Goal: Transaction & Acquisition: Obtain resource

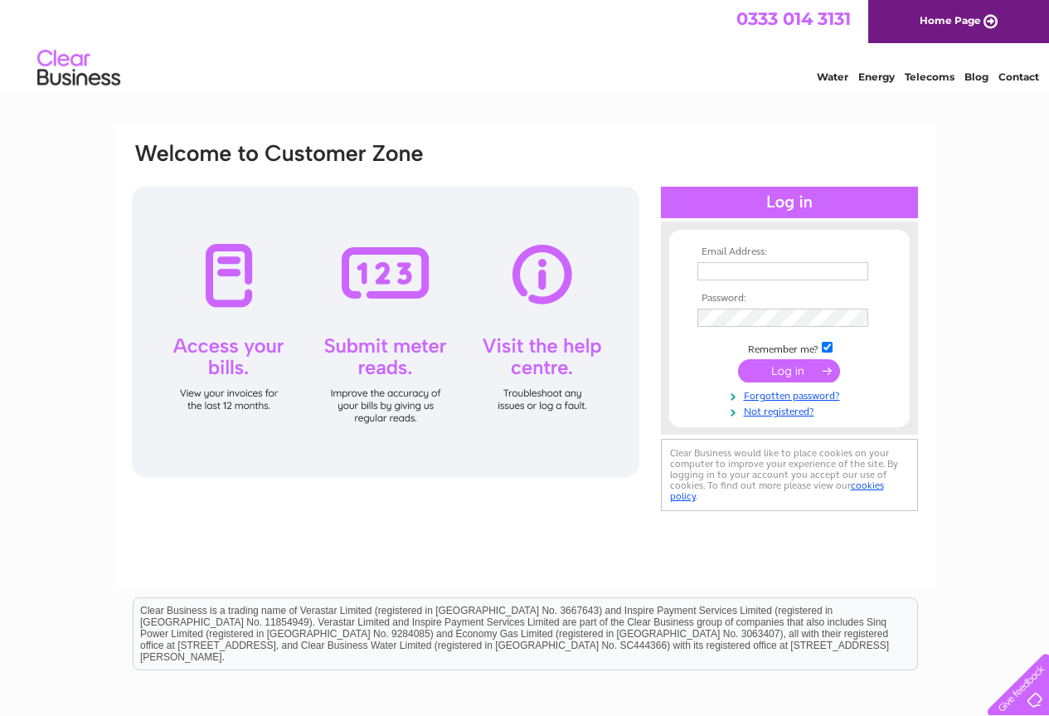
type input "ian@scottsmodels.co.uk"
click at [782, 363] on input "submit" at bounding box center [789, 370] width 102 height 23
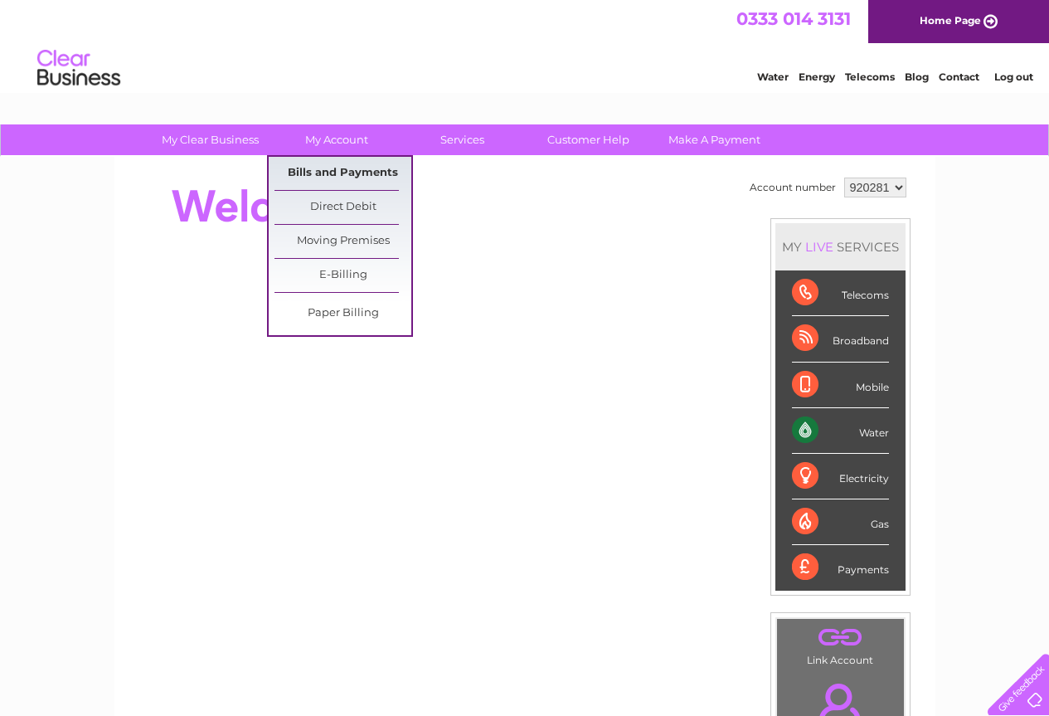
click at [333, 172] on link "Bills and Payments" at bounding box center [343, 173] width 137 height 33
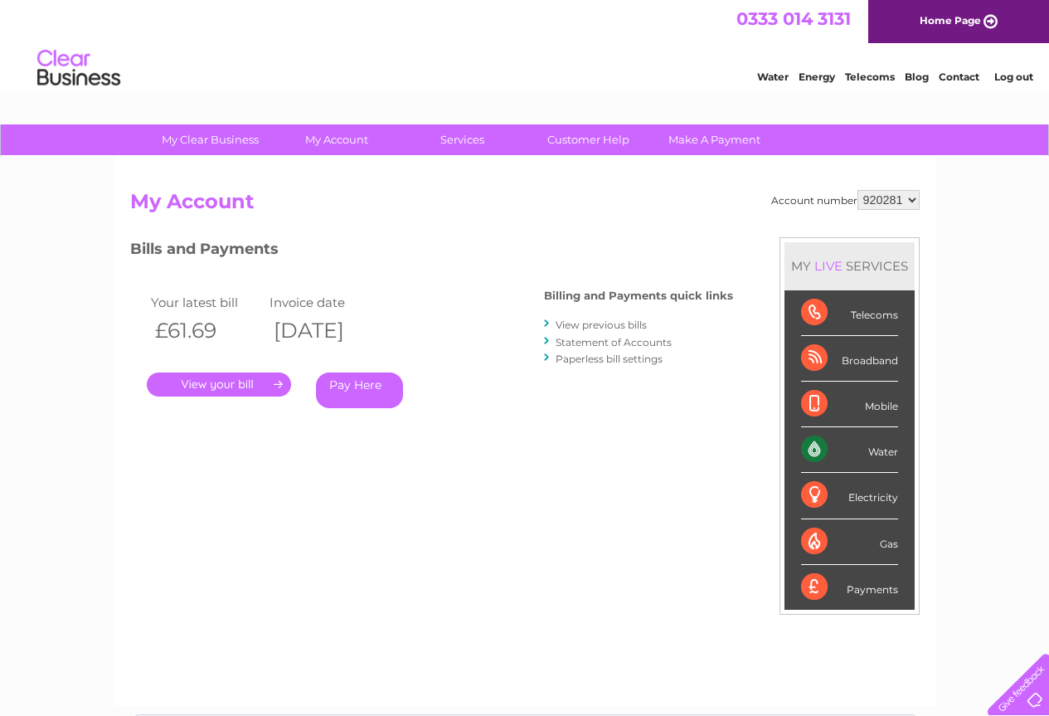
click at [215, 388] on link "." at bounding box center [219, 384] width 144 height 24
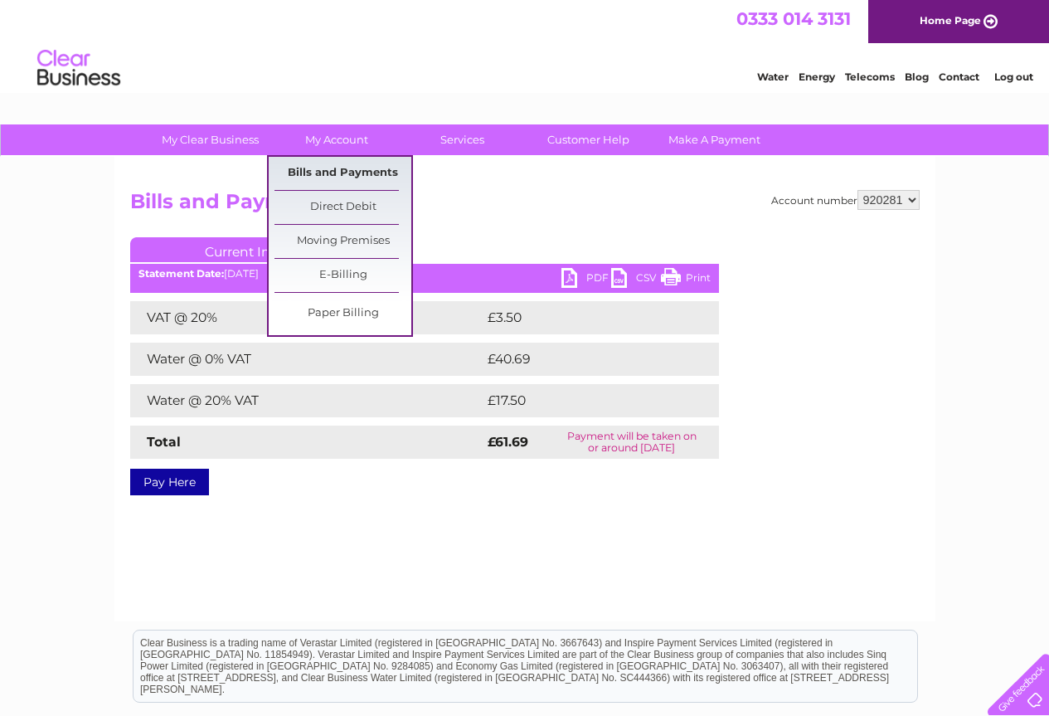
click at [378, 173] on link "Bills and Payments" at bounding box center [343, 173] width 137 height 33
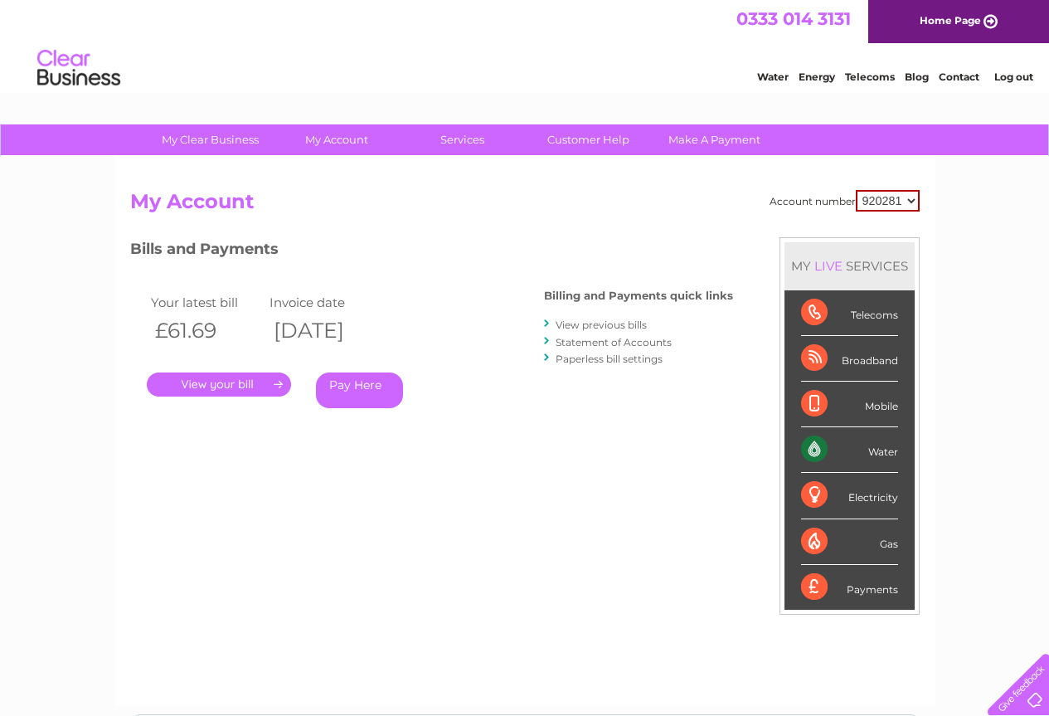
click at [586, 340] on link "Statement of Accounts" at bounding box center [614, 342] width 116 height 12
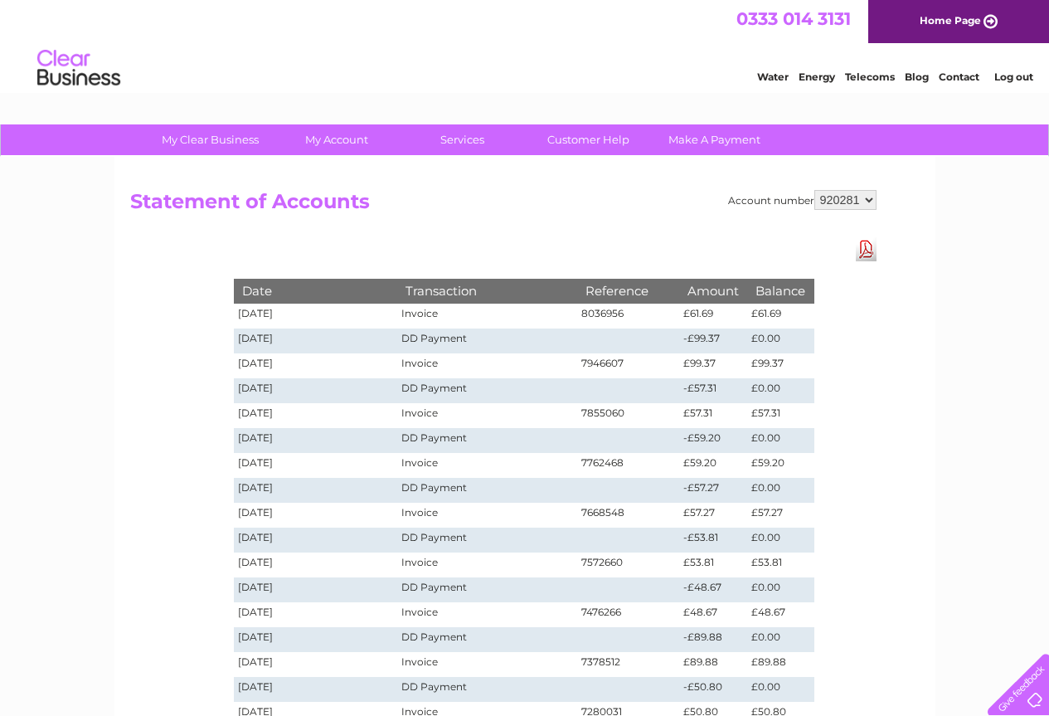
click at [871, 255] on link "Download Pdf" at bounding box center [866, 249] width 21 height 24
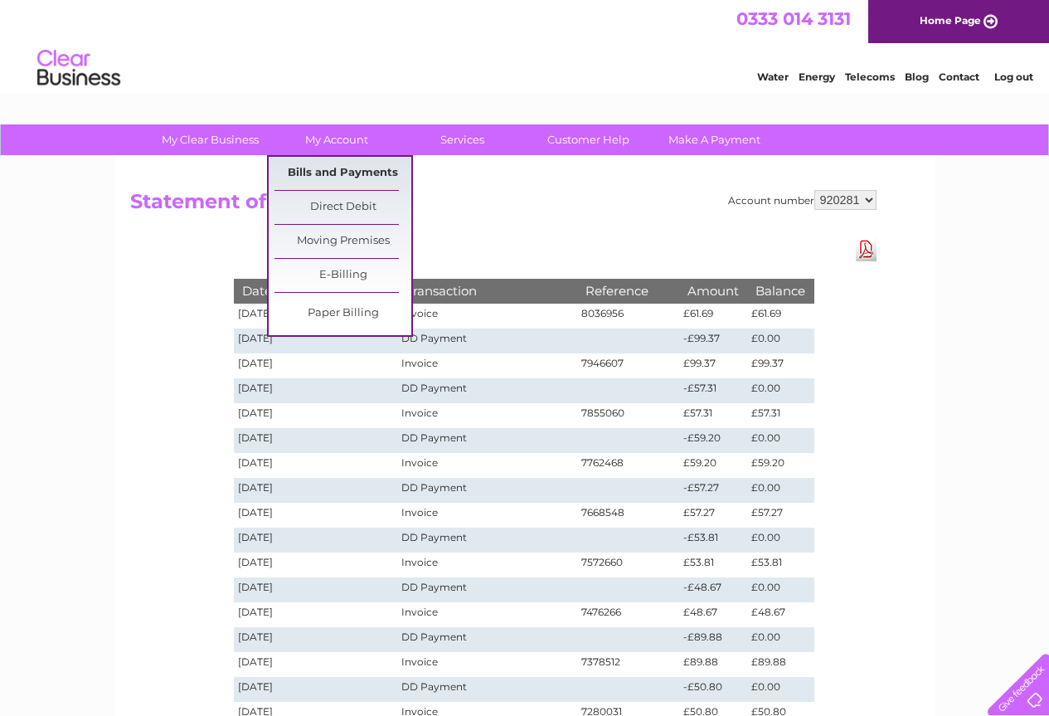
click at [343, 163] on link "Bills and Payments" at bounding box center [343, 173] width 137 height 33
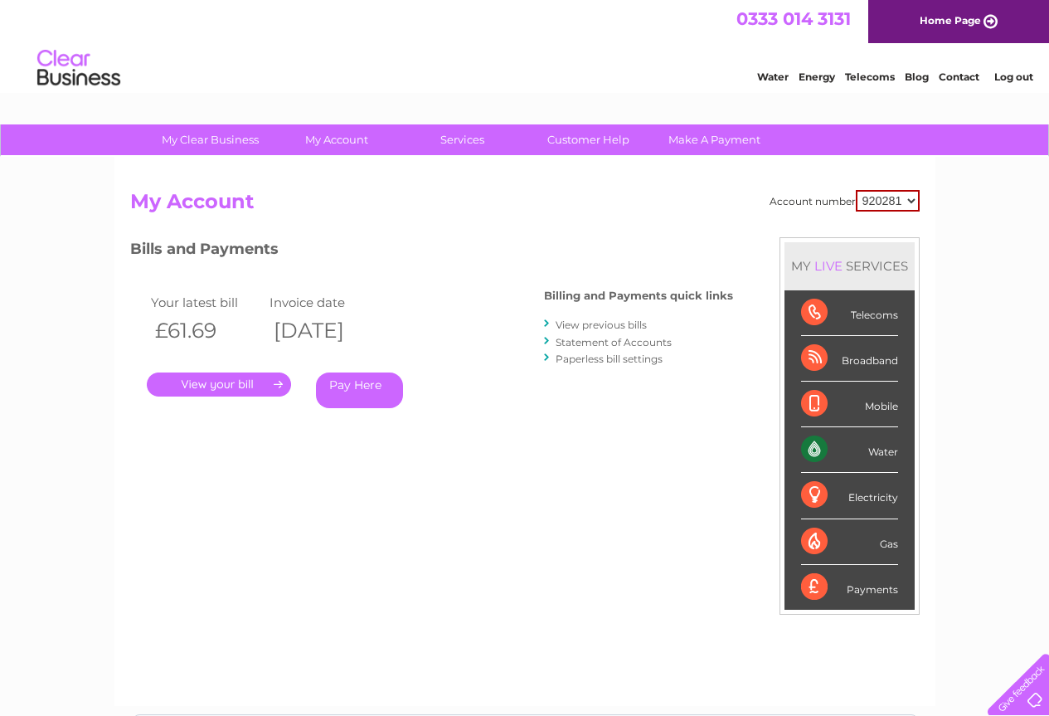
click at [212, 389] on link "." at bounding box center [219, 384] width 144 height 24
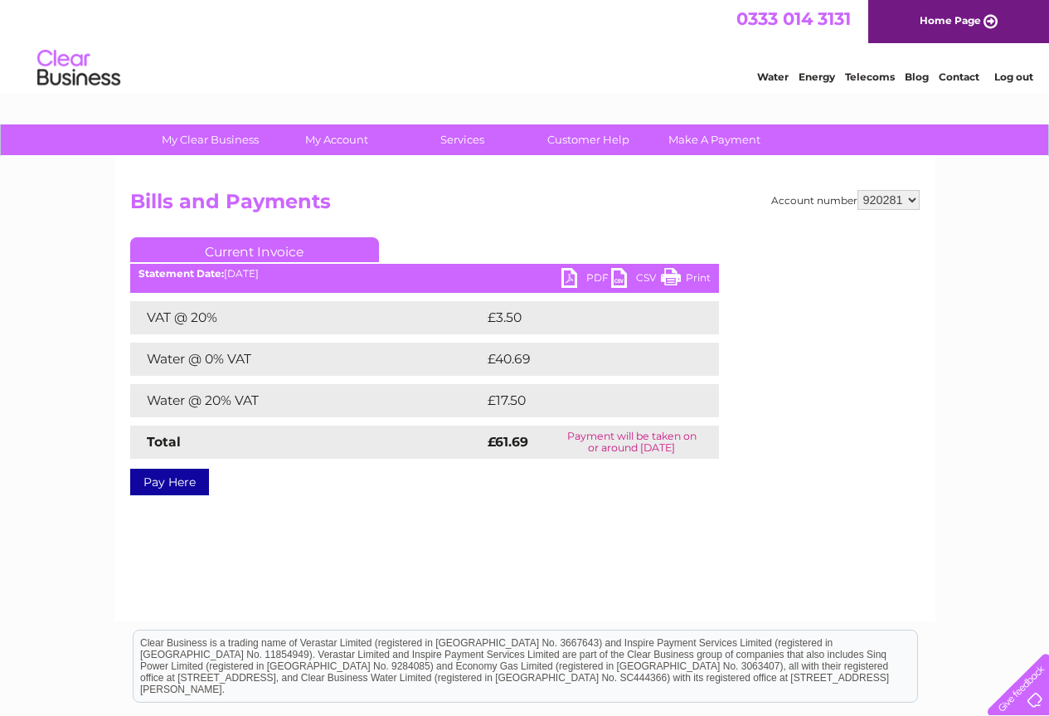
click at [566, 278] on link "PDF" at bounding box center [587, 280] width 50 height 24
click at [1016, 77] on link "Log out" at bounding box center [1014, 77] width 39 height 12
